Goal: Transaction & Acquisition: Book appointment/travel/reservation

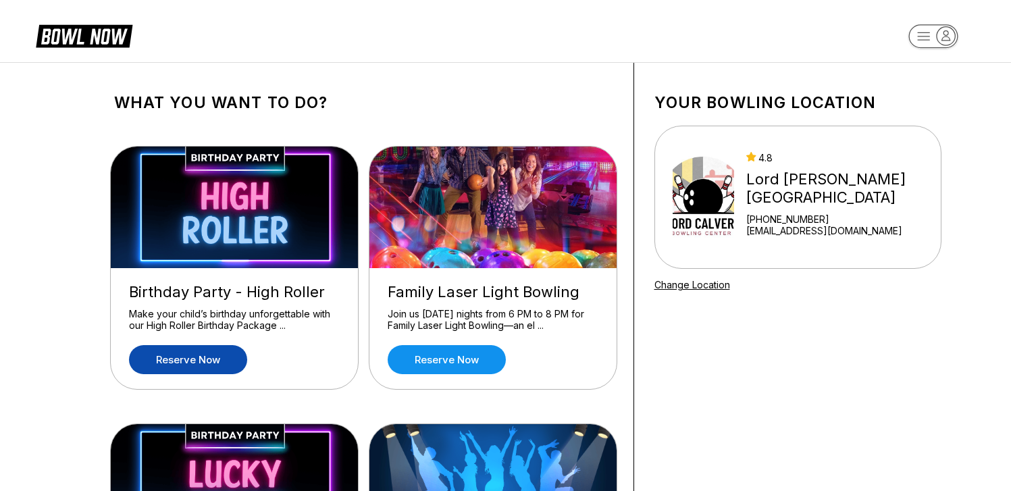
click at [192, 359] on link "Reserve now" at bounding box center [188, 359] width 118 height 29
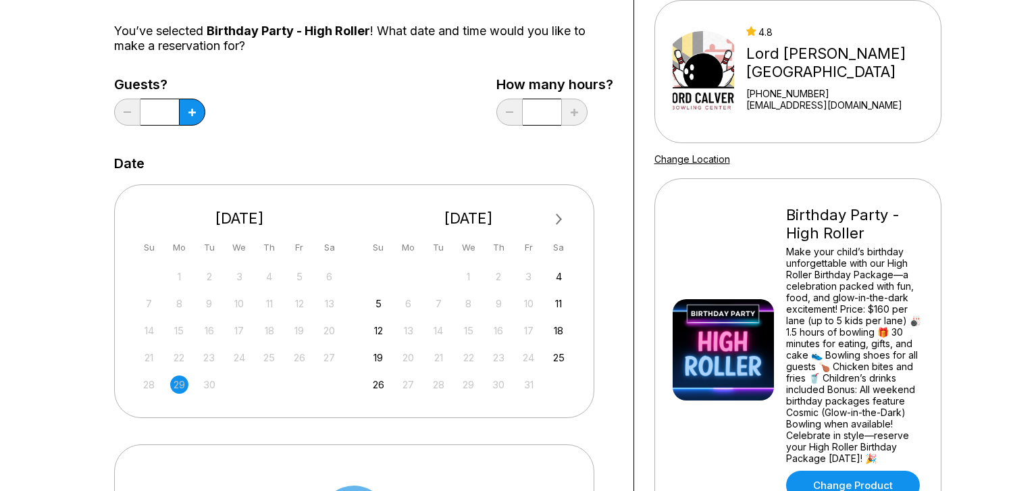
scroll to position [129, 0]
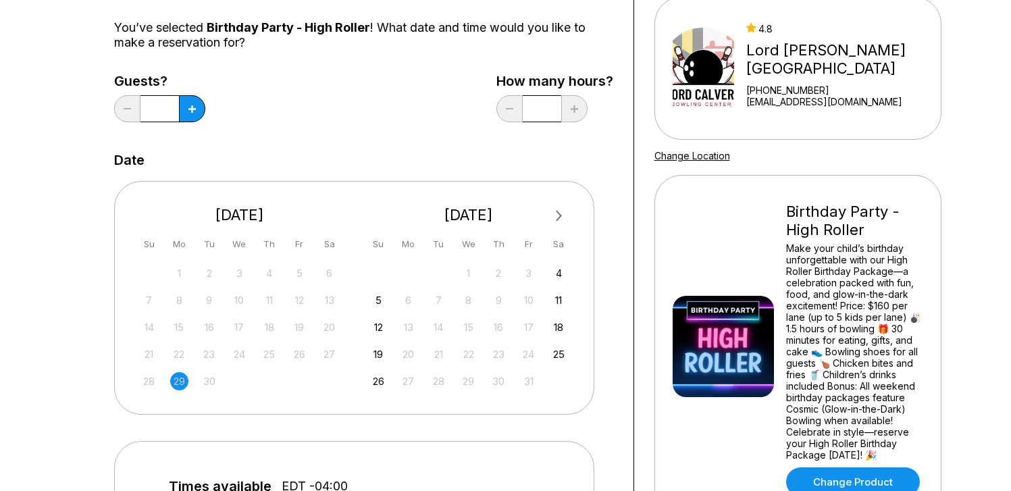
click at [561, 217] on button "Next Month" at bounding box center [559, 216] width 22 height 22
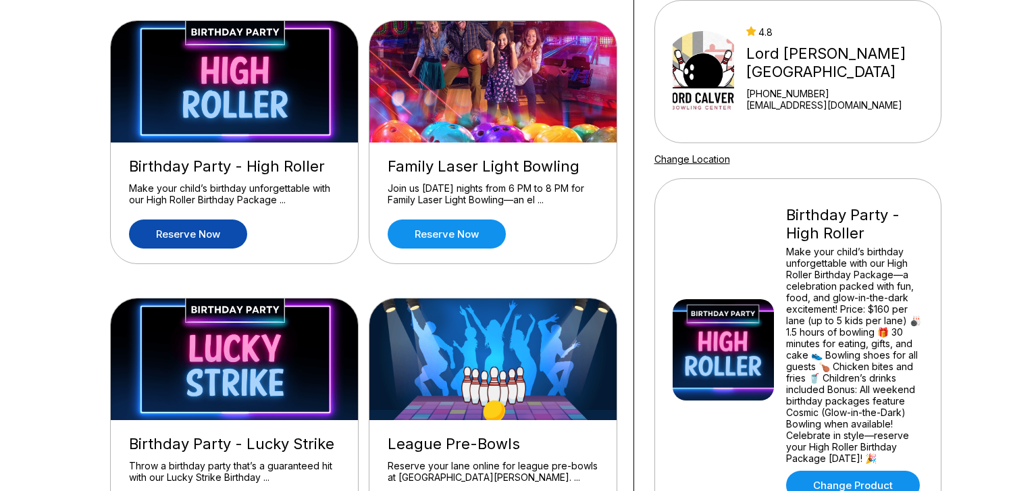
scroll to position [133, 0]
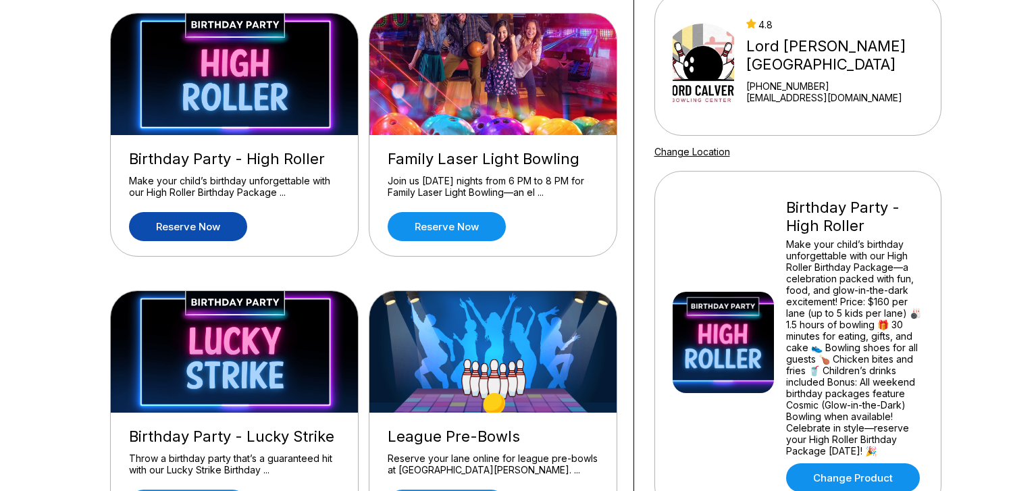
click at [263, 347] on img at bounding box center [235, 352] width 249 height 122
click at [257, 382] on img at bounding box center [235, 352] width 249 height 122
click at [256, 432] on div "Birthday Party - Lucky Strike" at bounding box center [234, 437] width 211 height 18
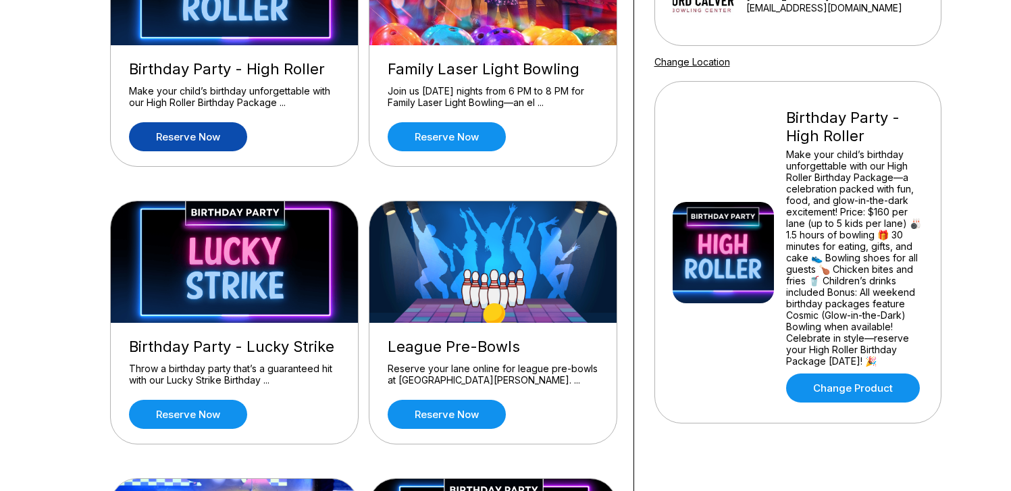
scroll to position [224, 0]
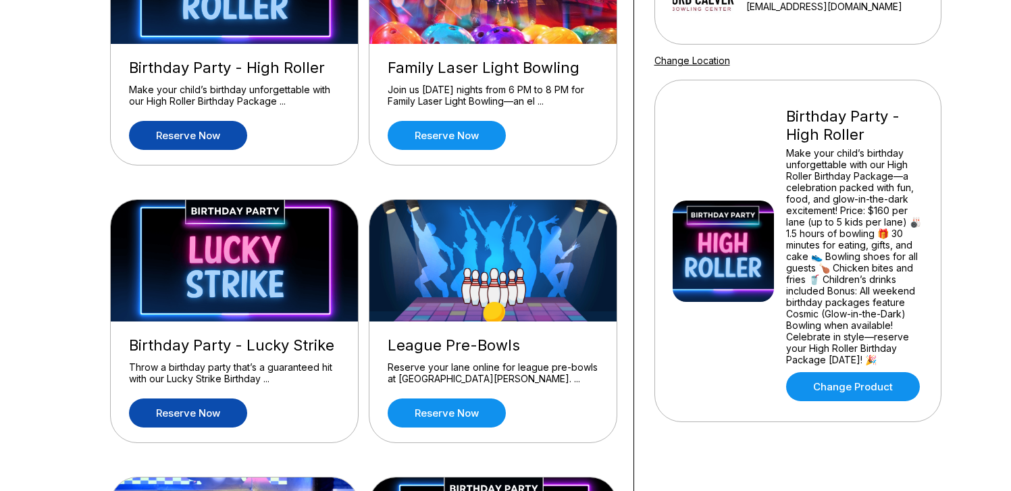
click at [217, 412] on link "Reserve now" at bounding box center [188, 413] width 118 height 29
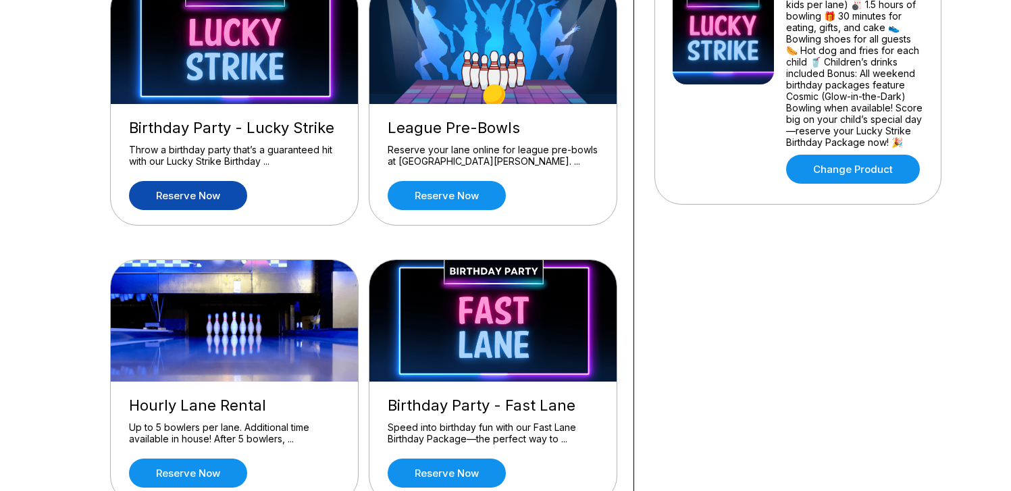
scroll to position [454, 0]
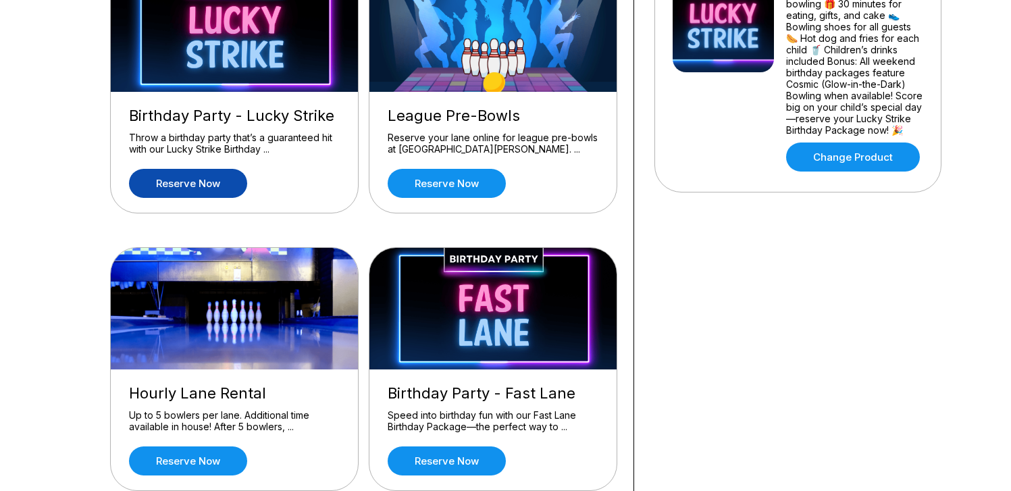
click at [498, 333] on img at bounding box center [493, 309] width 249 height 122
click at [458, 461] on link "Reserve now" at bounding box center [447, 460] width 118 height 29
